Goal: Use online tool/utility

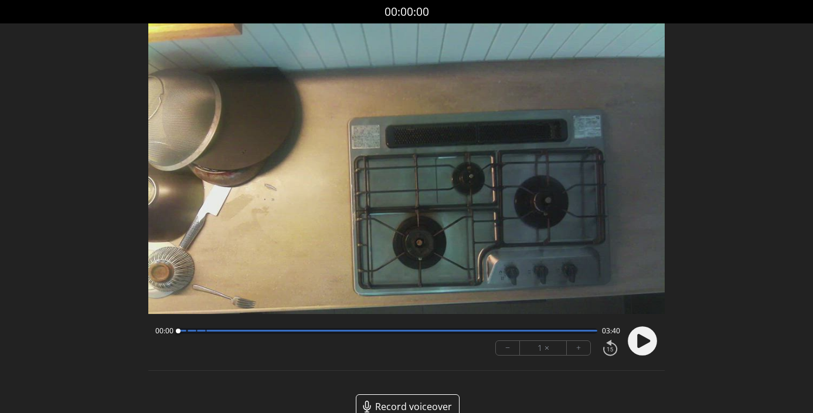
click at [646, 344] on icon at bounding box center [643, 341] width 13 height 14
click at [646, 342] on icon at bounding box center [643, 341] width 13 height 14
click at [586, 348] on button "+" at bounding box center [578, 348] width 23 height 14
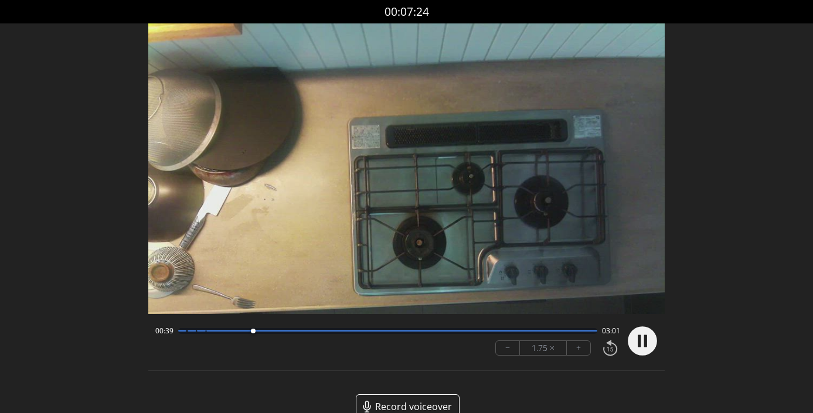
click at [586, 348] on button "+" at bounding box center [578, 348] width 23 height 14
click at [334, 330] on div at bounding box center [387, 331] width 419 height 6
click at [384, 327] on div "01:23 02:17" at bounding box center [387, 331] width 465 height 9
click at [389, 329] on div at bounding box center [387, 331] width 419 height 6
